Goal: Check status: Check status

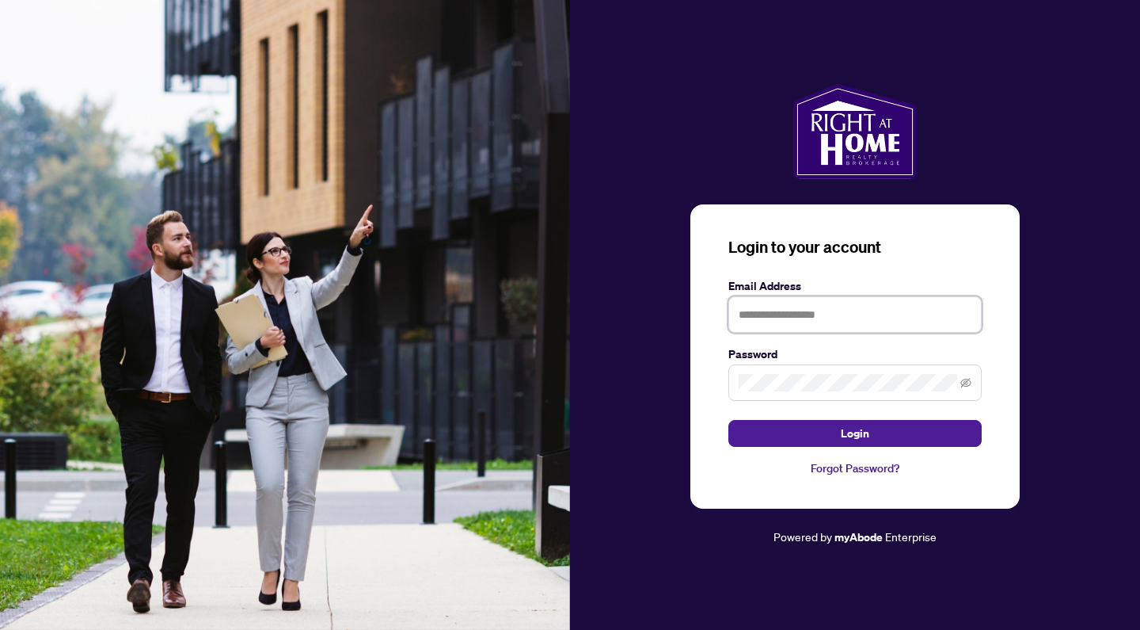
type input "**********"
click at [855, 432] on button "Login" at bounding box center [855, 433] width 253 height 27
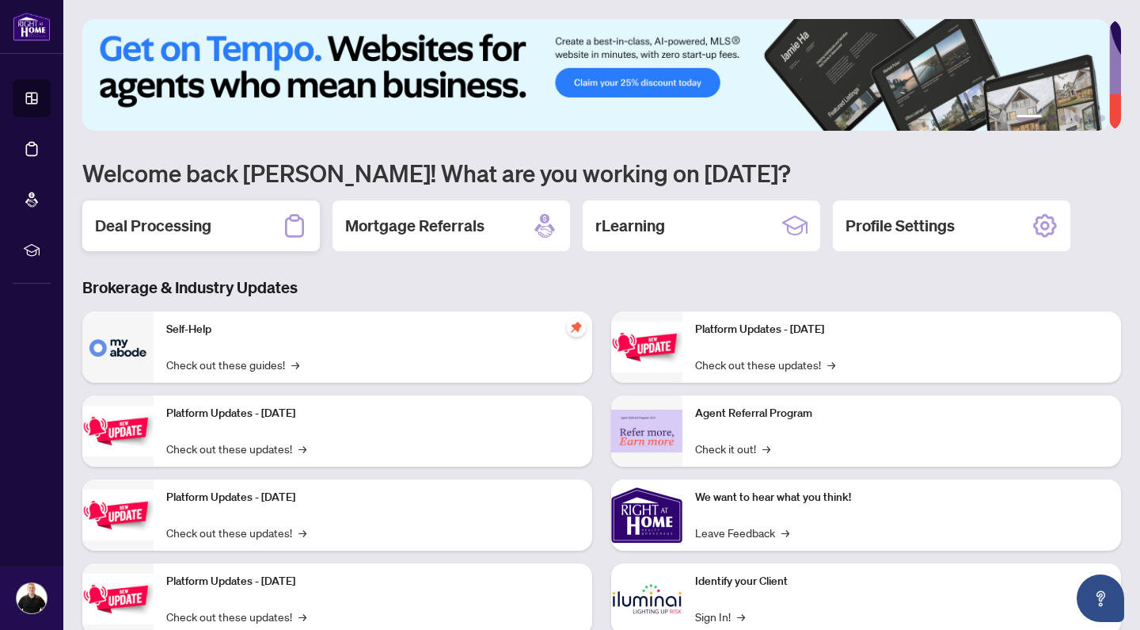
click at [230, 219] on div "Deal Processing" at bounding box center [201, 225] width 238 height 51
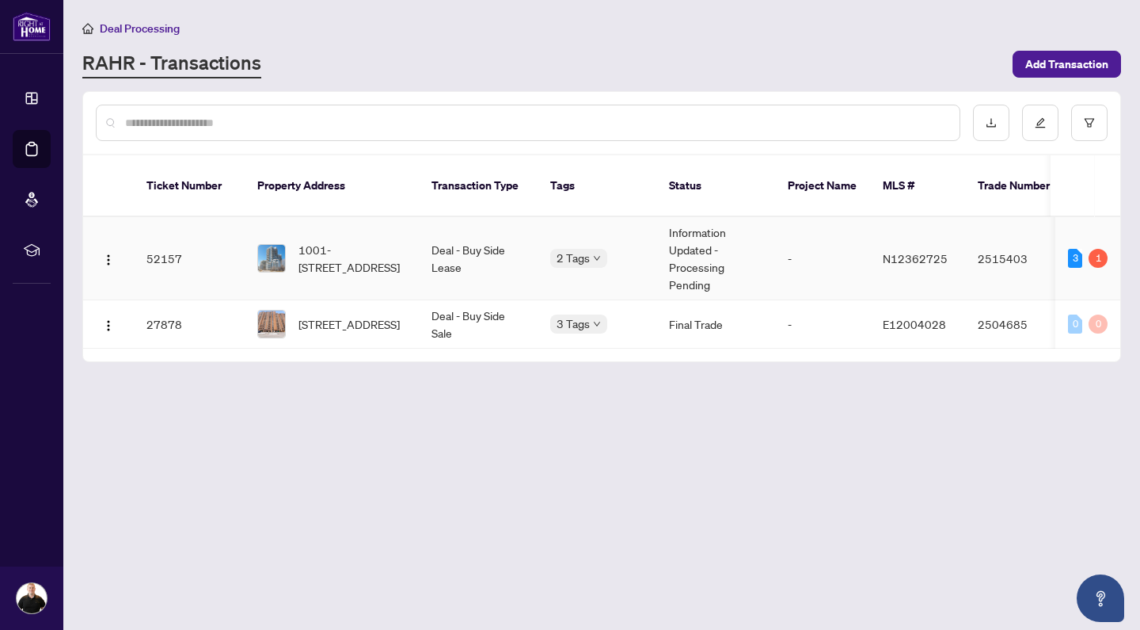
click at [700, 234] on td "Information Updated - Processing Pending" at bounding box center [715, 258] width 119 height 83
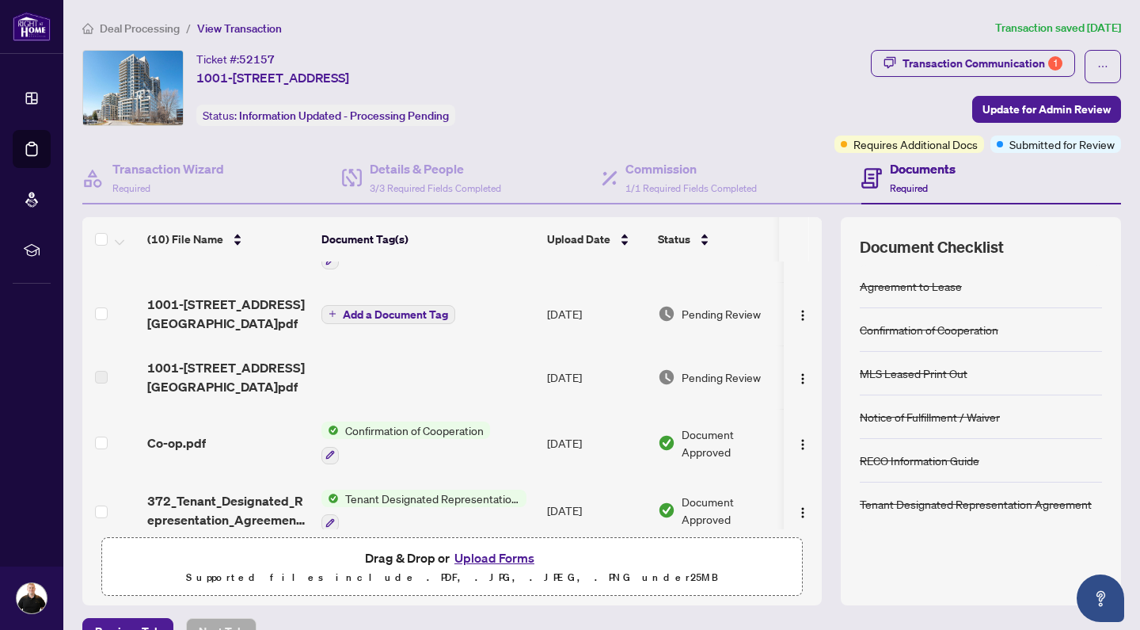
scroll to position [103, 0]
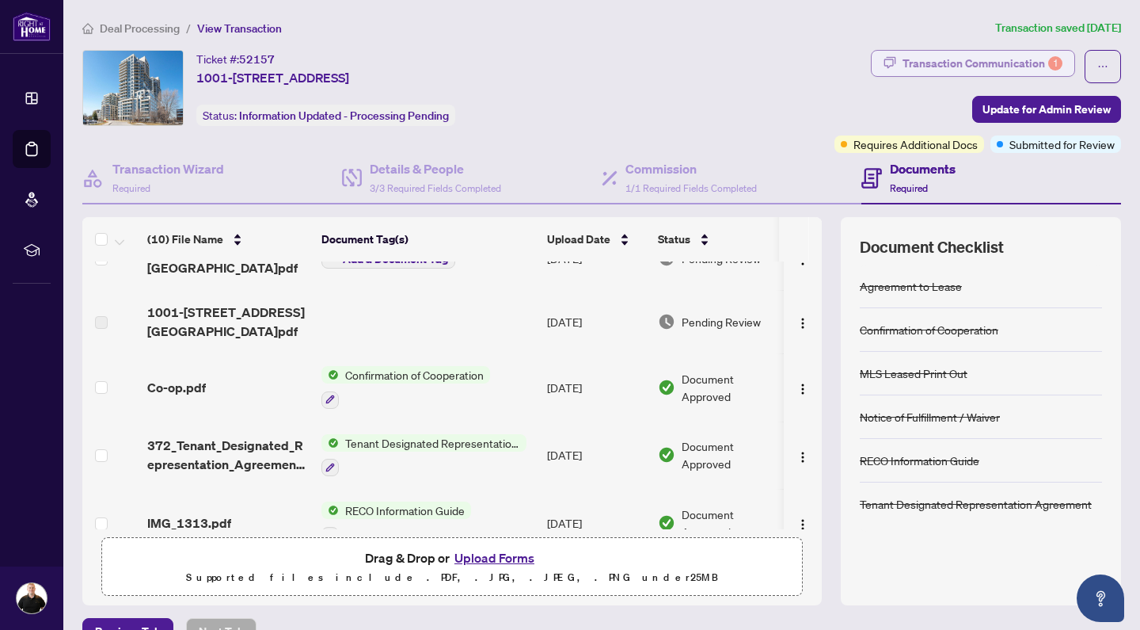
click at [1018, 64] on div "Transaction Communication 1" at bounding box center [983, 63] width 160 height 25
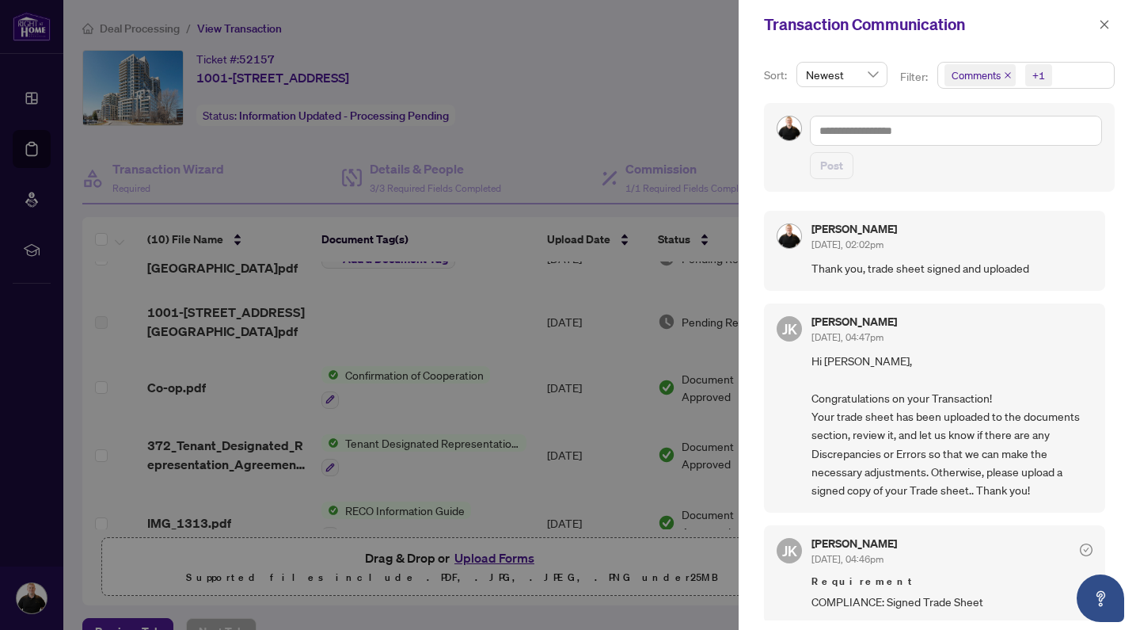
scroll to position [0, 0]
click at [865, 81] on span "Newest" at bounding box center [842, 75] width 72 height 24
click at [841, 129] on div "Oldest" at bounding box center [841, 131] width 64 height 17
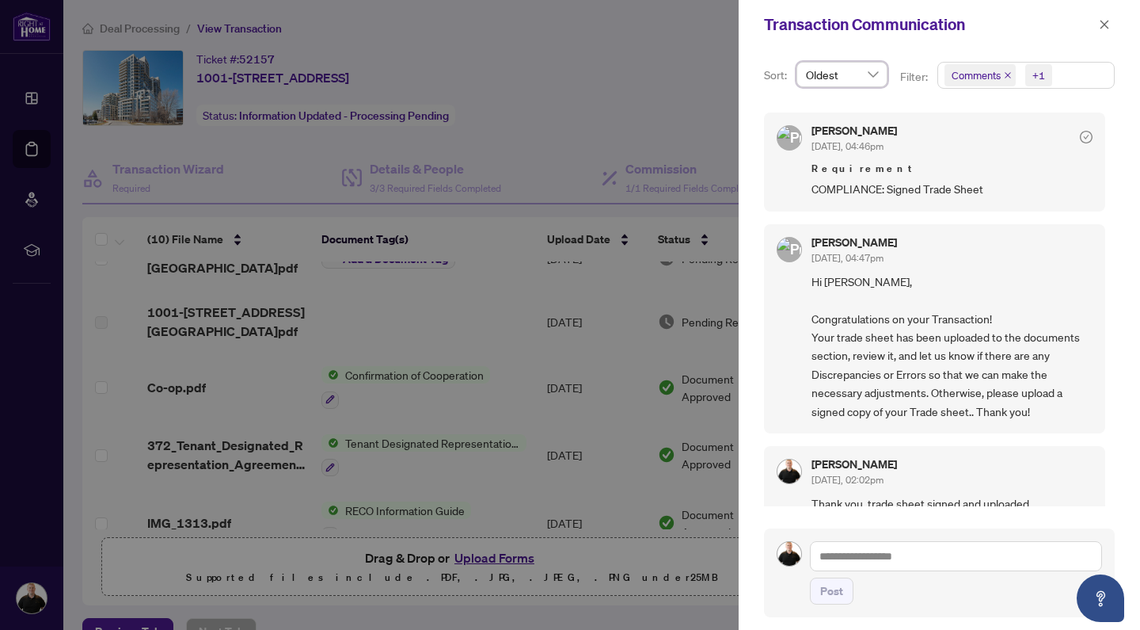
scroll to position [16, 0]
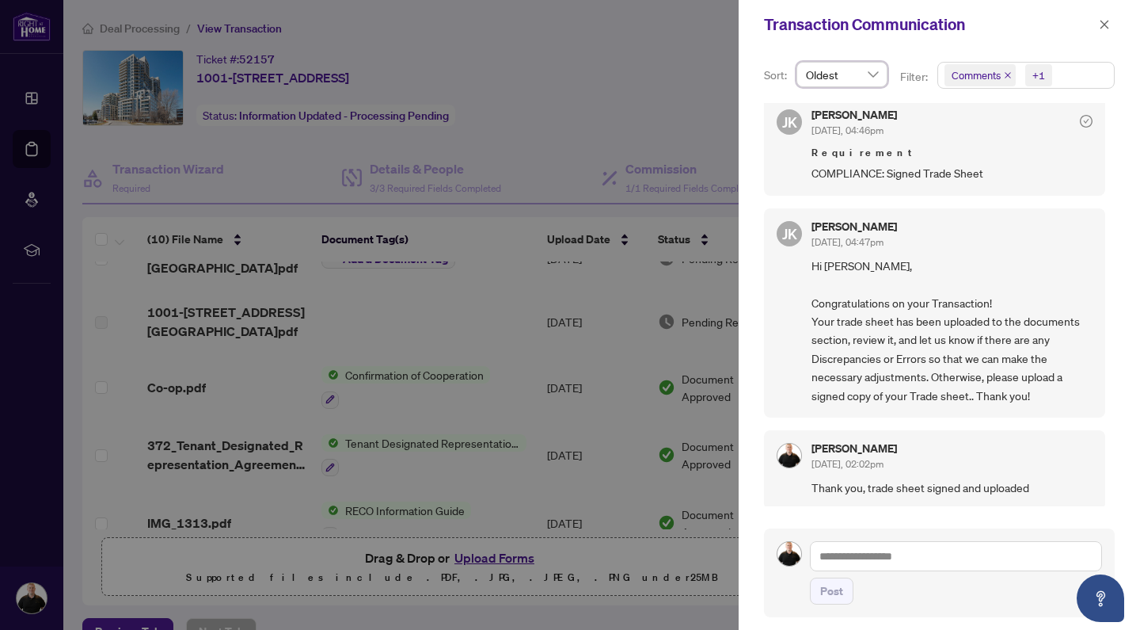
click at [859, 54] on div "Sort: Oldest Oldest desc asc Newest Oldest Filter: Comments +1 [PERSON_NAME] [D…" at bounding box center [939, 282] width 401 height 466
click at [850, 86] on div "Oldest" at bounding box center [842, 74] width 91 height 25
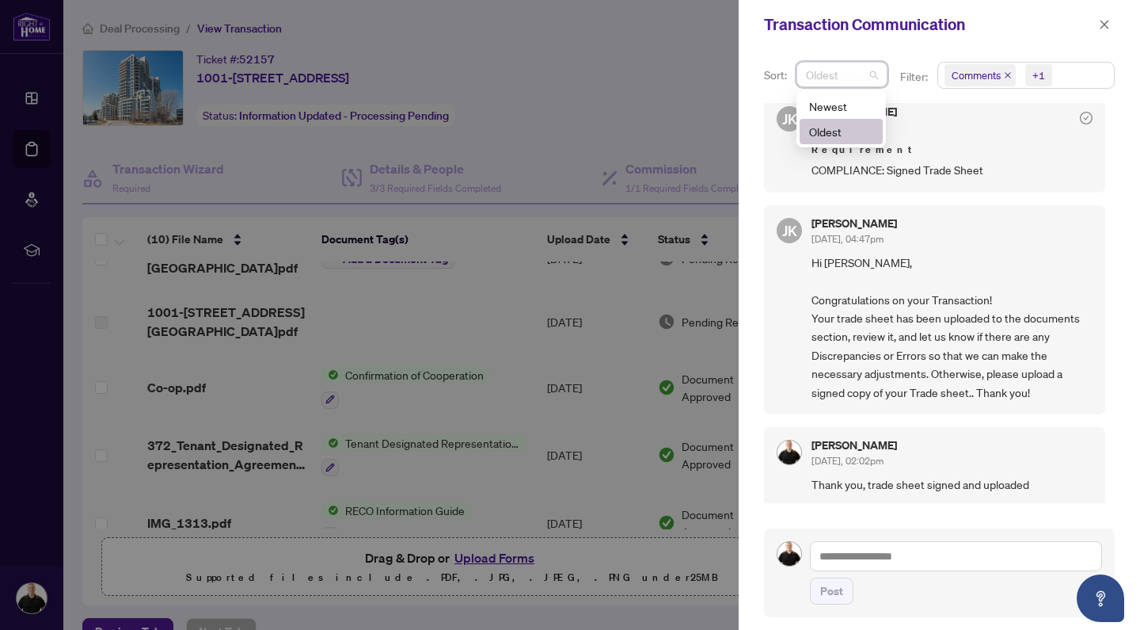
scroll to position [3, 0]
click at [839, 107] on div "Newest" at bounding box center [841, 105] width 64 height 17
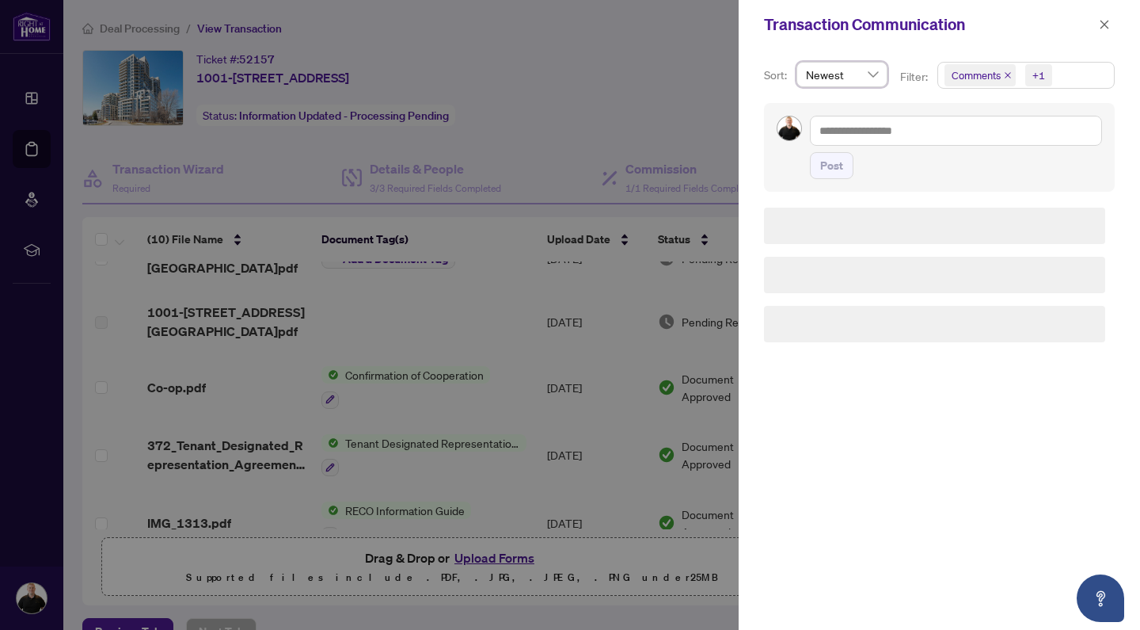
scroll to position [0, 0]
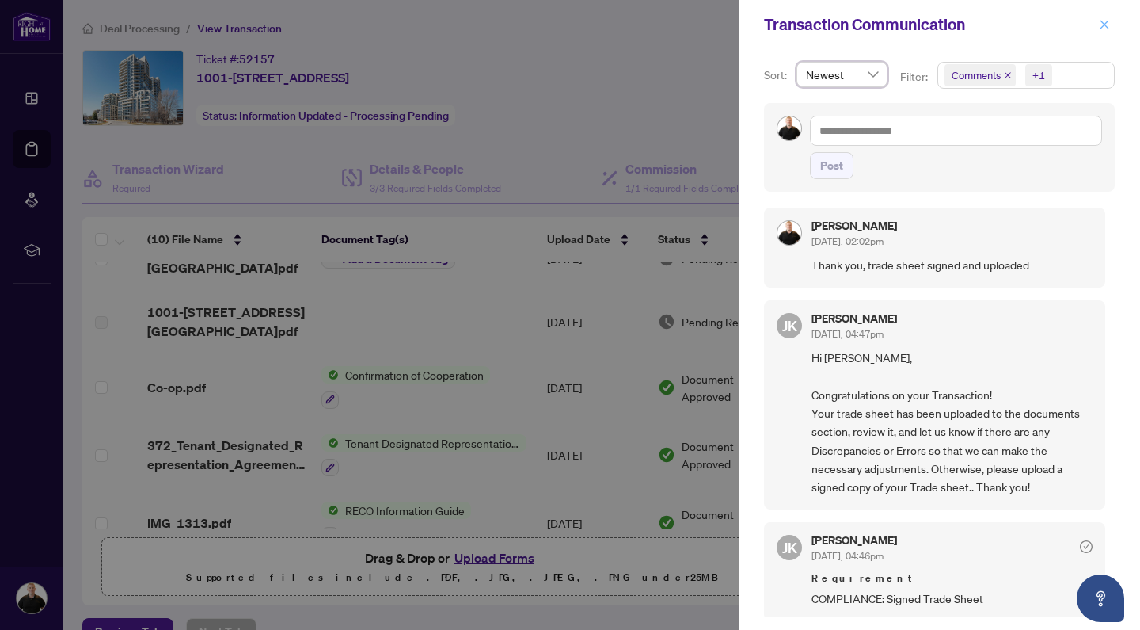
click at [1098, 25] on button "button" at bounding box center [1104, 24] width 21 height 19
